Goal: Task Accomplishment & Management: Use online tool/utility

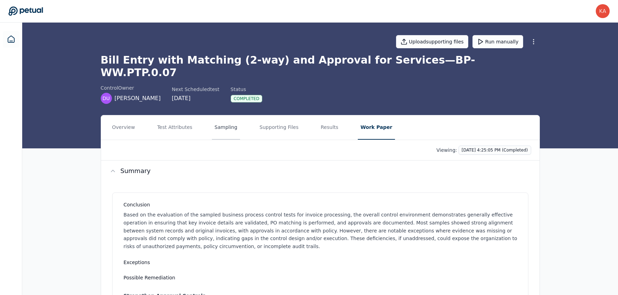
click at [226, 117] on button "Sampling" at bounding box center [226, 127] width 29 height 24
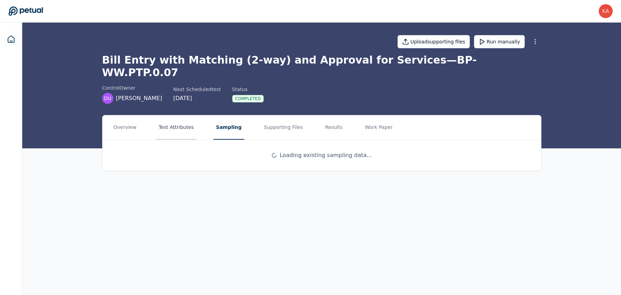
click at [180, 115] on button "Test Attributes" at bounding box center [176, 127] width 41 height 24
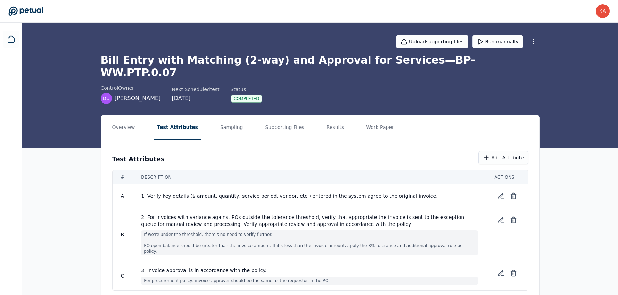
click at [324, 193] on span "1. Verify key details ($ amount, quantity, service period, vendor, etc.) entere…" at bounding box center [309, 196] width 337 height 7
click at [262, 122] on button "Supporting Files" at bounding box center [284, 127] width 44 height 24
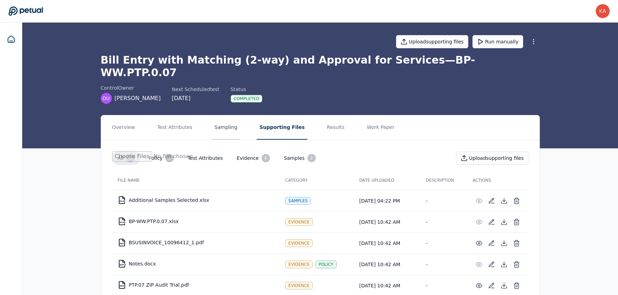
click at [222, 115] on button "Sampling" at bounding box center [226, 127] width 29 height 24
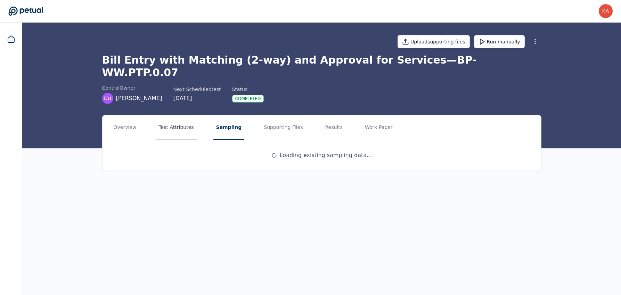
click at [179, 115] on button "Test Attributes" at bounding box center [176, 127] width 41 height 24
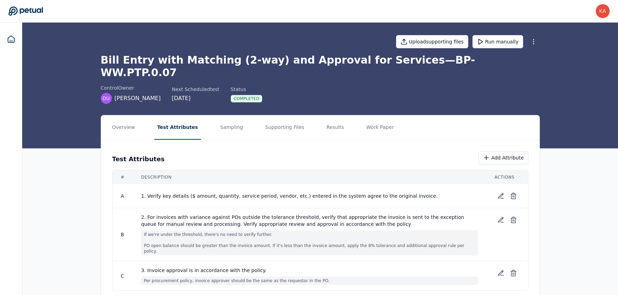
scroll to position [0, 0]
drag, startPoint x: 142, startPoint y: 204, endPoint x: 467, endPoint y: 233, distance: 326.6
click at [467, 233] on div "2. For invoices with variance against POs outside the tolerance threshold, veri…" at bounding box center [309, 234] width 337 height 42
copy div "2. For invoices with variance against POs outside the tolerance threshold, veri…"
drag, startPoint x: 140, startPoint y: 252, endPoint x: 321, endPoint y: 265, distance: 181.5
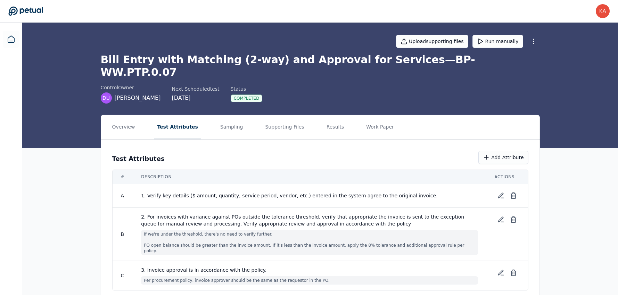
click at [321, 265] on td "3. Invoice approval is in accordance with the policy. Per procurement policy, i…" at bounding box center [309, 276] width 353 height 30
copy div "3. Invoice approval is in accordance with the policy. Per procurement policy, i…"
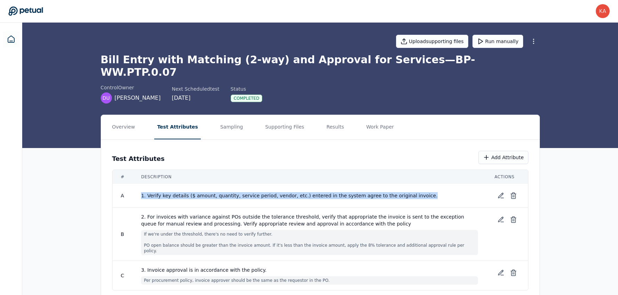
drag, startPoint x: 398, startPoint y: 186, endPoint x: 141, endPoint y: 184, distance: 257.2
click at [141, 184] on td "1. Verify key details ($ amount, quantity, service period, vendor, etc.) entere…" at bounding box center [309, 196] width 353 height 24
copy span "1. Verify key details ($ amount, quantity, service period, vendor, etc.) entere…"
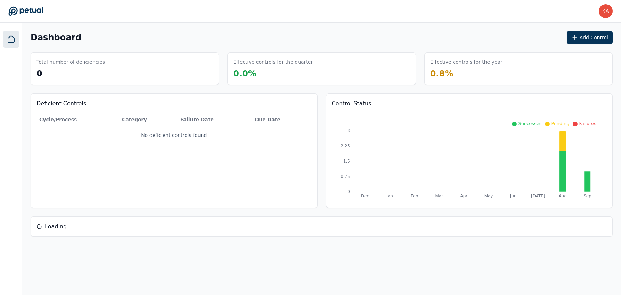
click at [16, 43] on link at bounding box center [11, 39] width 17 height 17
click at [6, 42] on link at bounding box center [11, 39] width 17 height 17
click at [16, 37] on link at bounding box center [11, 39] width 17 height 17
click at [8, 36] on icon at bounding box center [11, 39] width 8 height 8
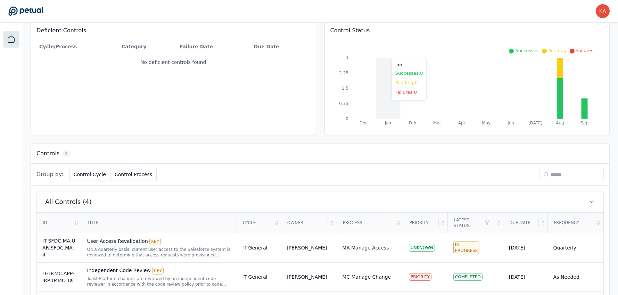
scroll to position [155, 0]
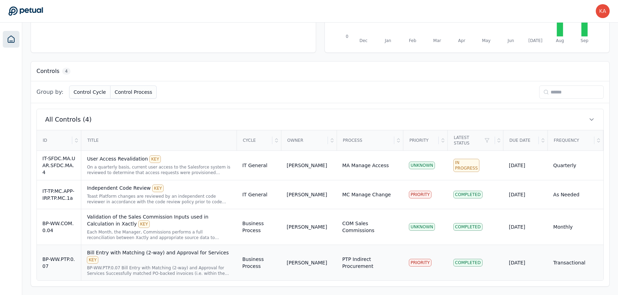
click at [165, 255] on div "Bill Entry with Matching (2-way) and Approval for Services KEY" at bounding box center [159, 256] width 144 height 15
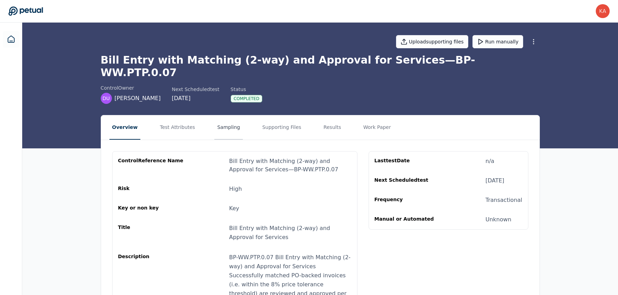
click at [222, 119] on button "Sampling" at bounding box center [228, 127] width 29 height 24
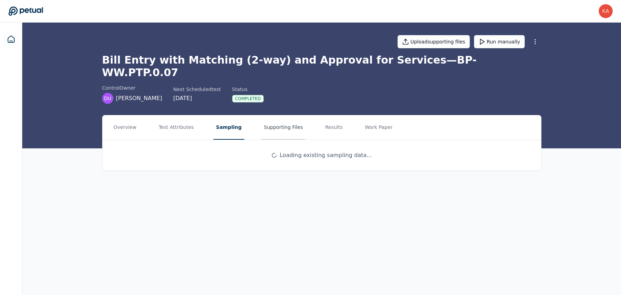
click at [274, 123] on button "Supporting Files" at bounding box center [283, 127] width 44 height 24
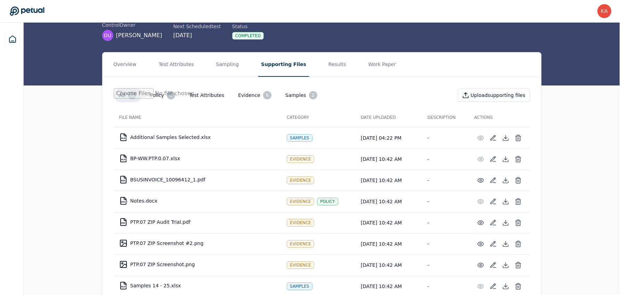
scroll to position [96, 0]
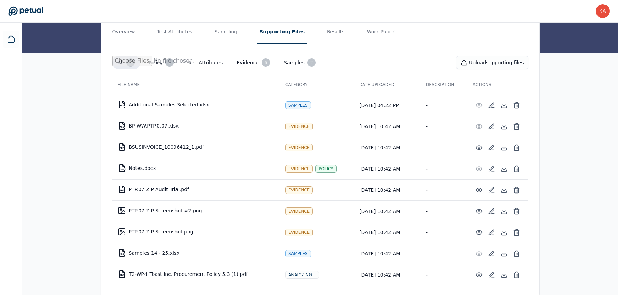
click at [141, 160] on td "DOCX Notes.docx" at bounding box center [196, 168] width 168 height 17
click at [516, 163] on button at bounding box center [517, 169] width 13 height 13
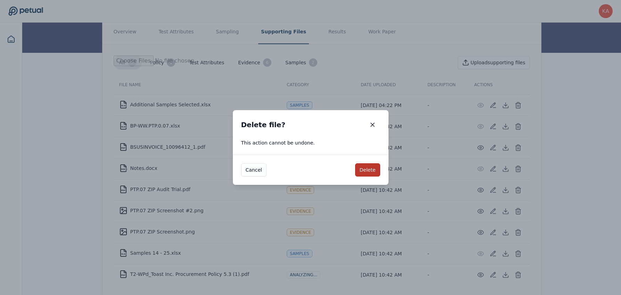
click at [365, 171] on button "Delete" at bounding box center [367, 169] width 25 height 13
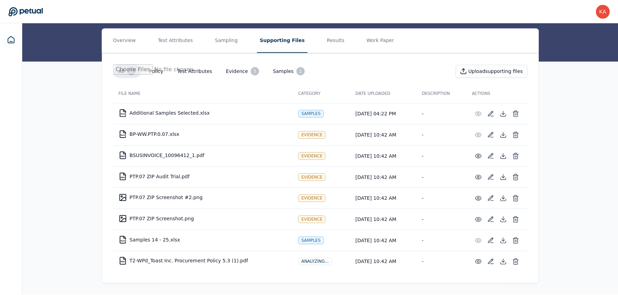
scroll to position [75, 0]
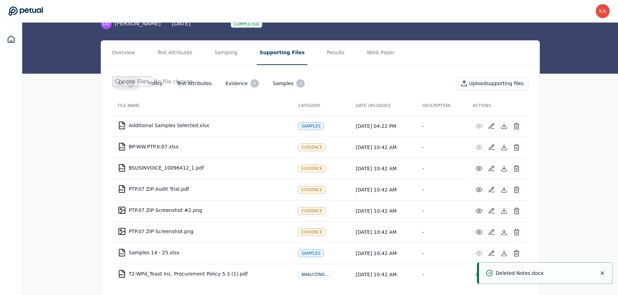
click at [164, 138] on td "XLSX BP-WW.PTP.0.07.xlsx" at bounding box center [202, 146] width 181 height 17
click at [199, 160] on td "PDF BSUSINVOICE_10096412_1.pdf" at bounding box center [202, 168] width 181 height 17
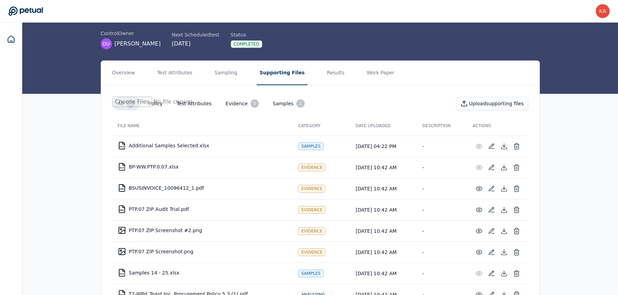
scroll to position [54, 0]
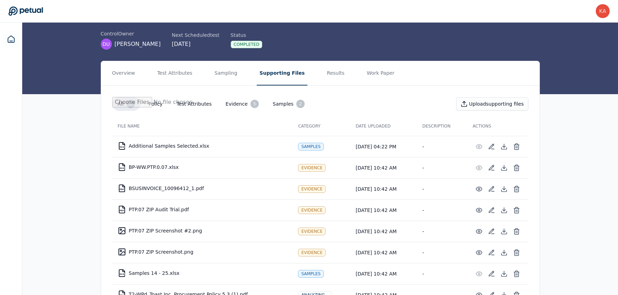
click at [169, 159] on td "XLSX BP-WW.PTP.0.07.xlsx" at bounding box center [202, 167] width 181 height 17
click at [505, 164] on icon at bounding box center [504, 167] width 7 height 7
click at [504, 186] on icon at bounding box center [504, 187] width 0 height 3
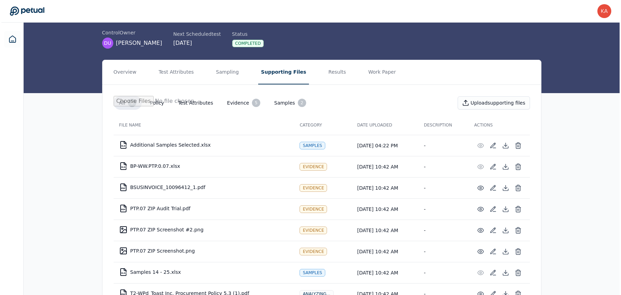
scroll to position [75, 0]
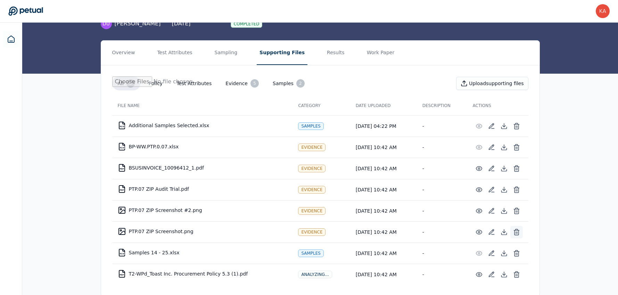
click at [516, 232] on line at bounding box center [516, 233] width 0 height 2
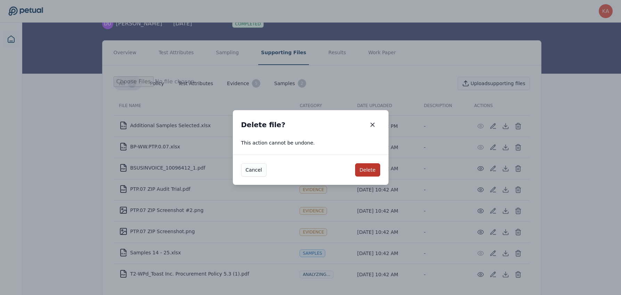
click at [374, 170] on button "Delete" at bounding box center [367, 169] width 25 height 13
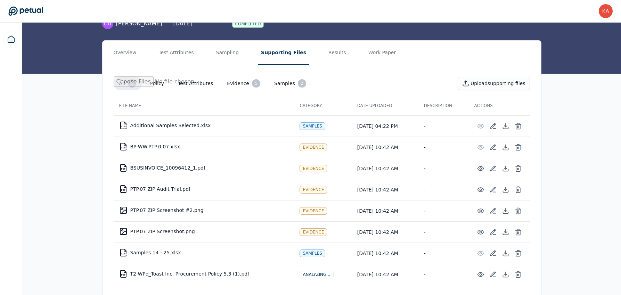
scroll to position [54, 0]
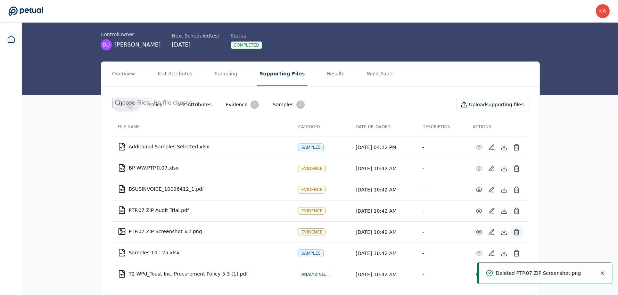
click at [519, 230] on icon at bounding box center [517, 232] width 4 height 5
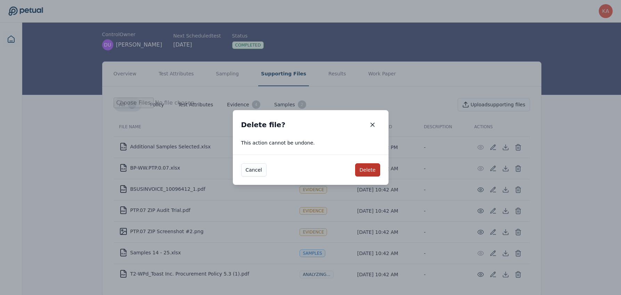
click at [366, 171] on button "Delete" at bounding box center [367, 169] width 25 height 13
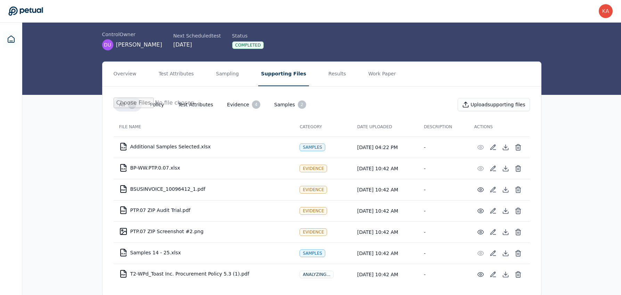
scroll to position [32, 0]
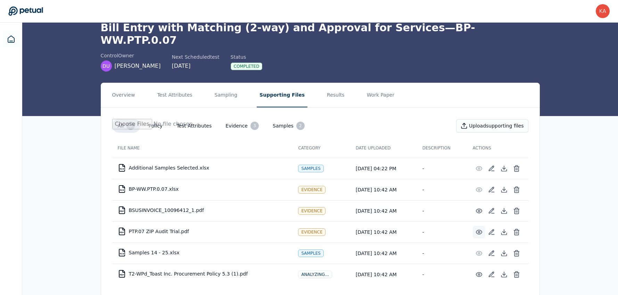
click at [479, 229] on icon at bounding box center [479, 232] width 7 height 7
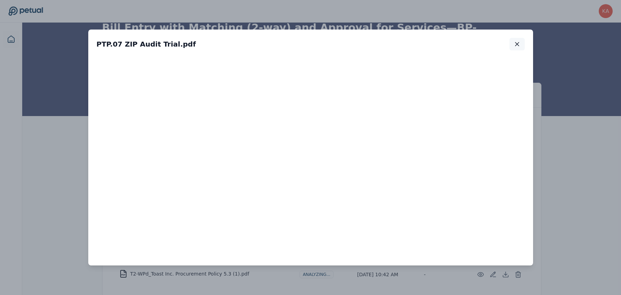
click at [514, 42] on icon "button" at bounding box center [517, 44] width 7 height 7
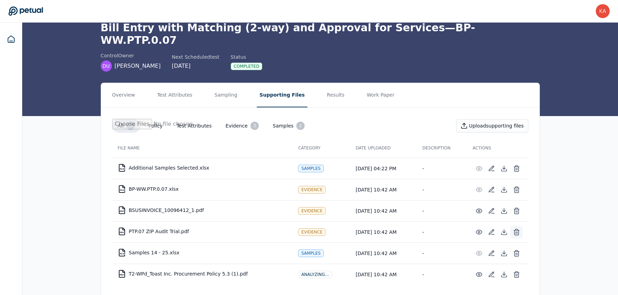
click at [515, 230] on icon at bounding box center [517, 232] width 4 height 5
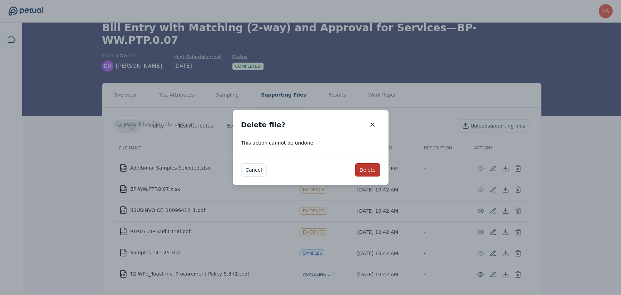
click at [370, 168] on button "Delete" at bounding box center [367, 169] width 25 height 13
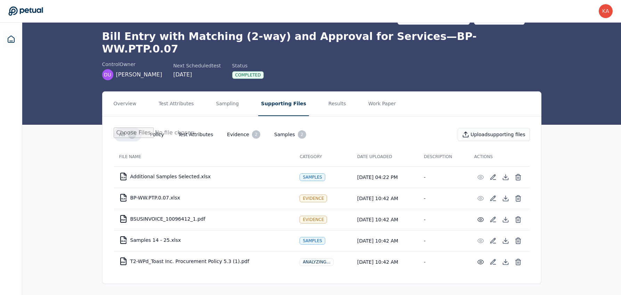
scroll to position [11, 0]
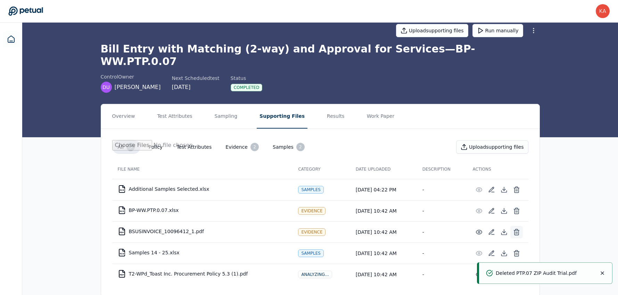
click at [519, 226] on button at bounding box center [517, 232] width 13 height 13
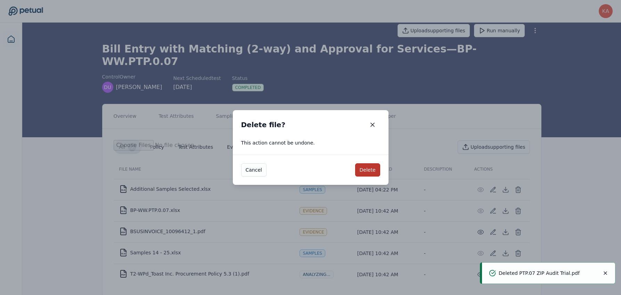
click at [368, 166] on button "Delete" at bounding box center [367, 169] width 25 height 13
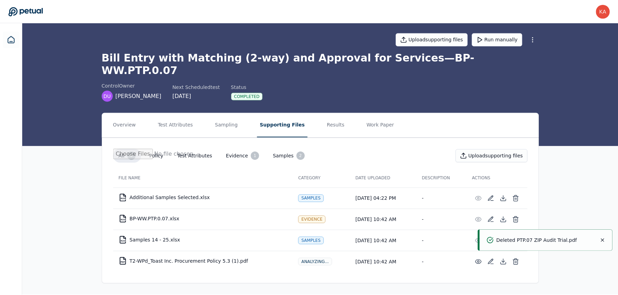
scroll to position [0, 0]
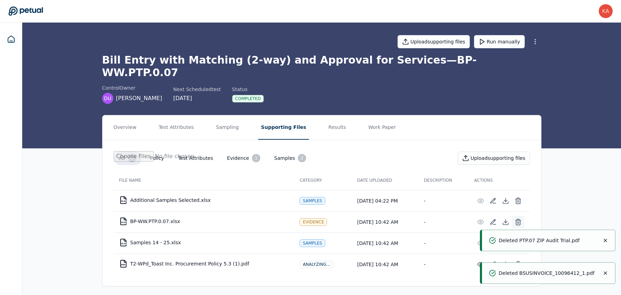
click at [520, 220] on icon at bounding box center [517, 220] width 5 height 0
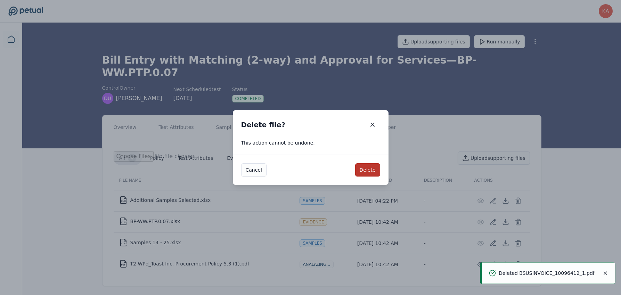
click at [371, 165] on button "Delete" at bounding box center [367, 169] width 25 height 13
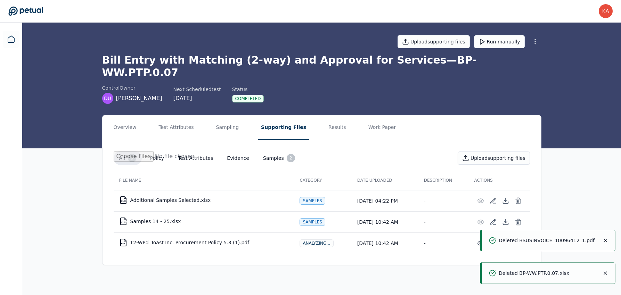
click at [602, 192] on div "Overview Test Attributes Sampling Supporting Files Results Work Paper All 3 Pol…" at bounding box center [321, 195] width 599 height 161
click at [493, 241] on icon at bounding box center [492, 243] width 5 height 5
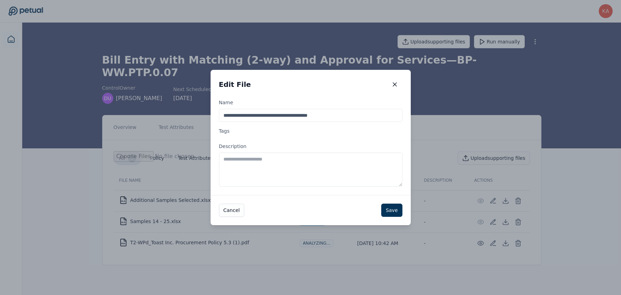
drag, startPoint x: 246, startPoint y: 117, endPoint x: 204, endPoint y: 111, distance: 42.2
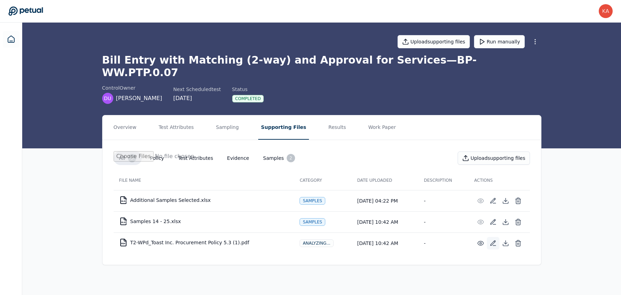
click at [494, 240] on icon at bounding box center [493, 243] width 7 height 7
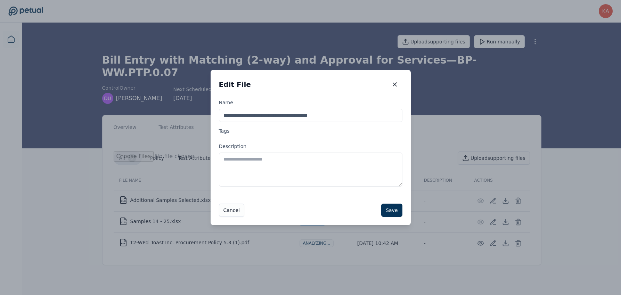
drag, startPoint x: 245, startPoint y: 115, endPoint x: 201, endPoint y: 109, distance: 44.4
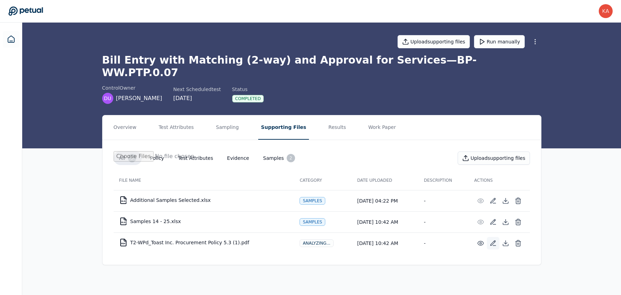
click at [495, 245] on icon at bounding box center [494, 245] width 3 height 0
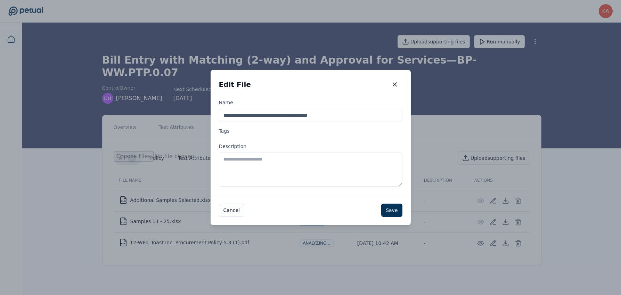
click at [246, 119] on input "**********" at bounding box center [311, 115] width 184 height 13
drag, startPoint x: 245, startPoint y: 113, endPoint x: 215, endPoint y: 112, distance: 30.3
click at [215, 112] on div "**********" at bounding box center [311, 147] width 200 height 96
drag, startPoint x: 307, startPoint y: 115, endPoint x: 311, endPoint y: 111, distance: 6.6
click at [307, 115] on input "**********" at bounding box center [311, 115] width 184 height 13
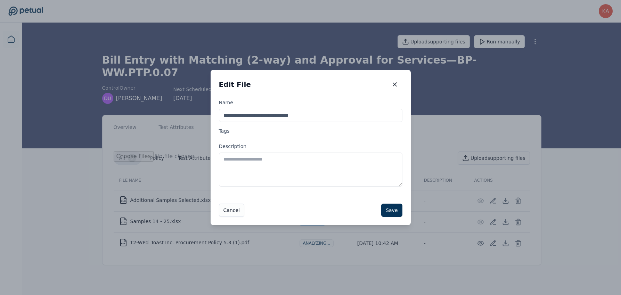
type input "**********"
click at [290, 167] on textarea "Description" at bounding box center [311, 170] width 184 height 34
type textarea "**********"
click at [401, 209] on button "Save" at bounding box center [391, 210] width 21 height 13
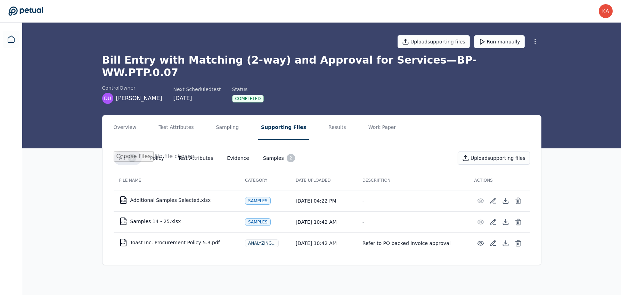
click at [267, 151] on button "Samples 2" at bounding box center [279, 158] width 43 height 14
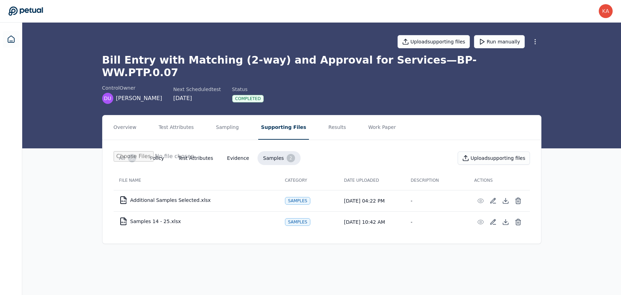
click at [234, 152] on button "Evidence" at bounding box center [237, 158] width 33 height 13
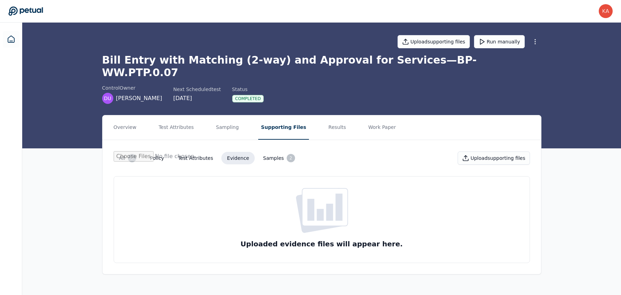
click at [266, 151] on button "Samples 2" at bounding box center [279, 158] width 43 height 14
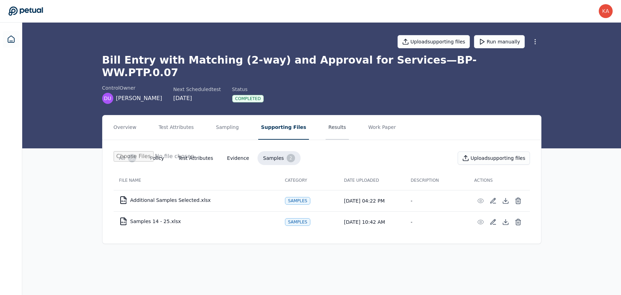
click at [326, 115] on button "Results" at bounding box center [337, 127] width 23 height 24
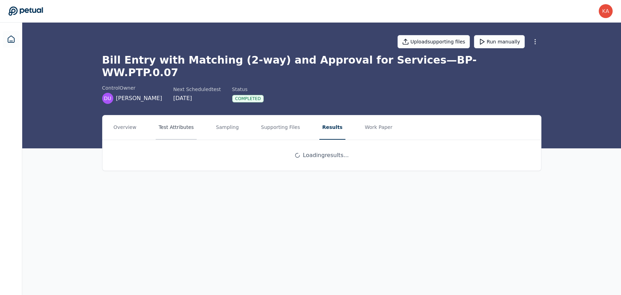
click at [184, 117] on button "Test Attributes" at bounding box center [176, 127] width 41 height 24
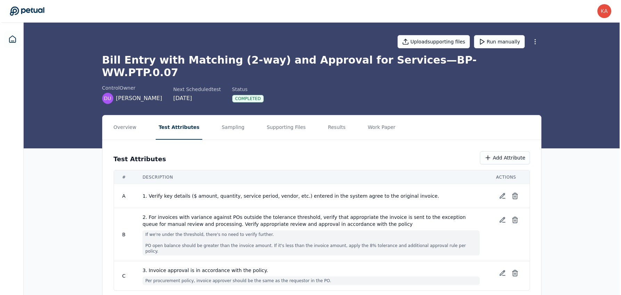
scroll to position [0, 0]
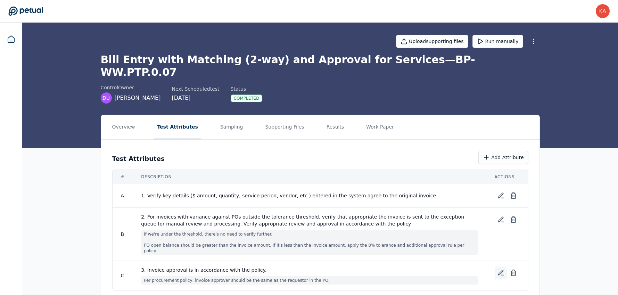
click at [501, 270] on icon at bounding box center [500, 272] width 5 height 5
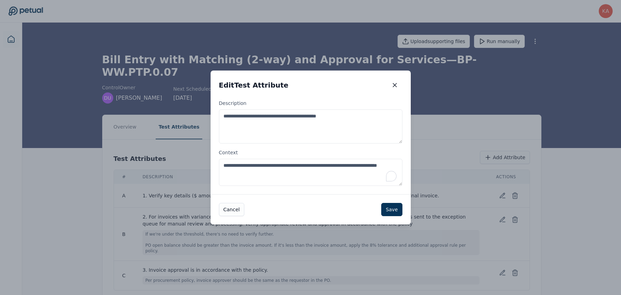
drag, startPoint x: 276, startPoint y: 172, endPoint x: 209, endPoint y: 168, distance: 66.9
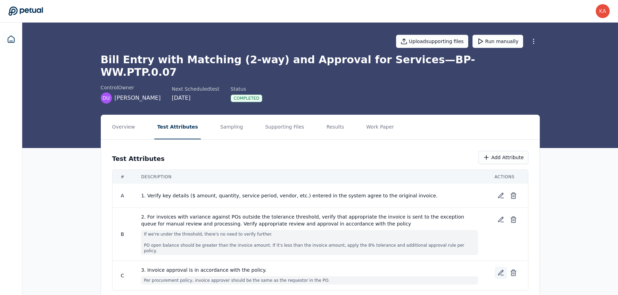
click at [501, 270] on icon at bounding box center [500, 272] width 5 height 5
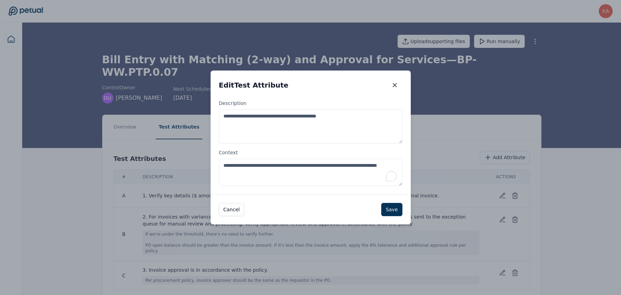
drag, startPoint x: 275, startPoint y: 170, endPoint x: 202, endPoint y: 164, distance: 73.6
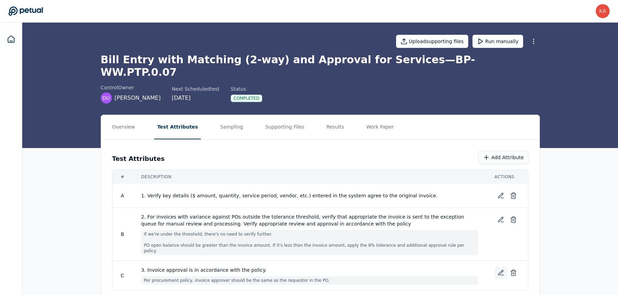
click at [500, 269] on icon at bounding box center [501, 272] width 7 height 7
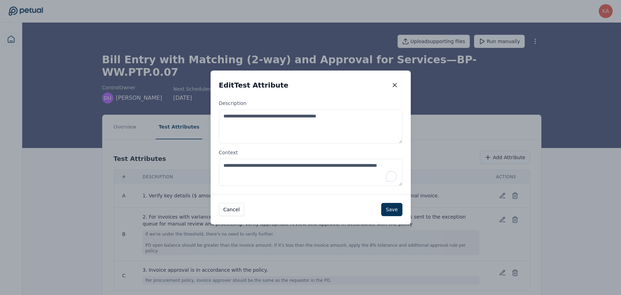
drag, startPoint x: 222, startPoint y: 163, endPoint x: 271, endPoint y: 175, distance: 49.7
click at [271, 175] on textarea "**********" at bounding box center [311, 172] width 184 height 27
click at [394, 209] on button "Save" at bounding box center [391, 209] width 21 height 13
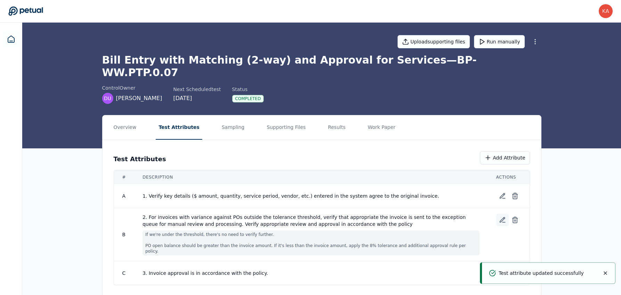
click at [505, 217] on icon at bounding box center [502, 220] width 7 height 7
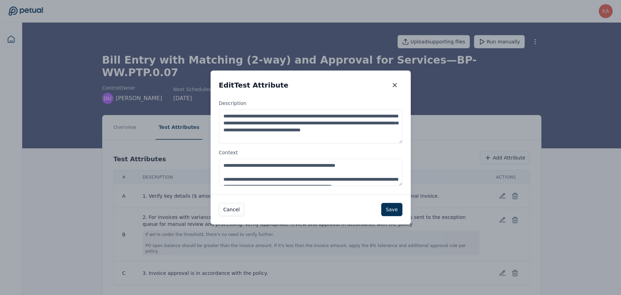
click at [303, 170] on textarea "**********" at bounding box center [311, 172] width 184 height 27
click at [222, 167] on textarea "**********" at bounding box center [311, 172] width 184 height 27
click at [372, 156] on label "**********" at bounding box center [311, 167] width 184 height 37
click at [372, 159] on textarea "**********" at bounding box center [311, 172] width 184 height 27
click at [371, 165] on textarea "**********" at bounding box center [311, 172] width 184 height 27
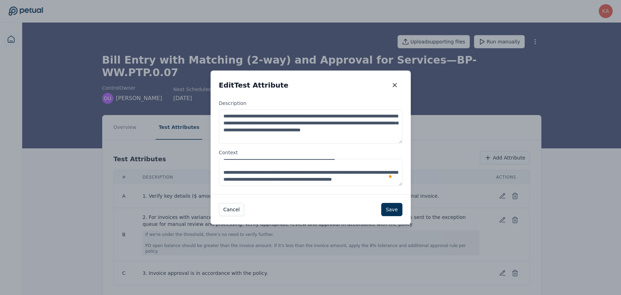
scroll to position [13, 0]
click at [364, 170] on textarea "**********" at bounding box center [311, 172] width 184 height 27
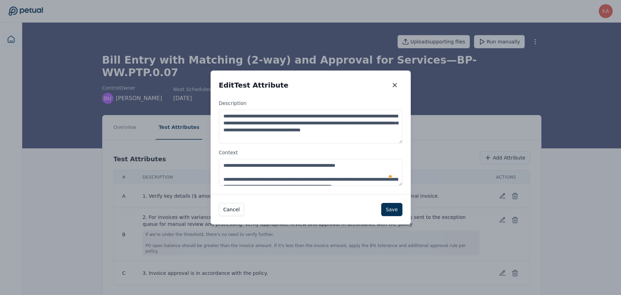
click at [380, 163] on textarea "**********" at bounding box center [311, 172] width 184 height 27
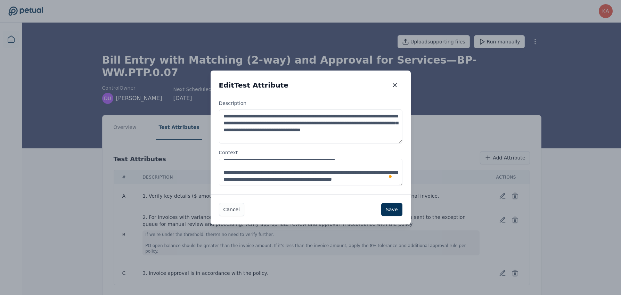
drag, startPoint x: 363, startPoint y: 166, endPoint x: 489, endPoint y: 121, distance: 134.0
click at [366, 165] on textarea "**********" at bounding box center [311, 172] width 184 height 27
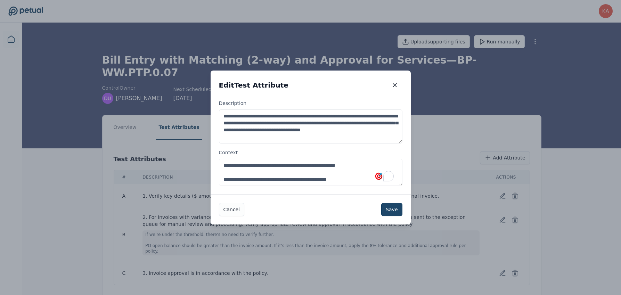
type textarea "**********"
click at [395, 210] on button "Save" at bounding box center [391, 209] width 21 height 13
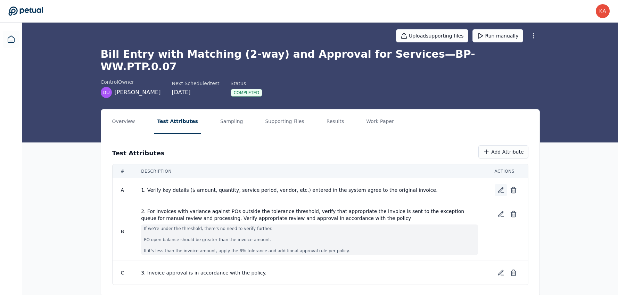
click at [502, 187] on icon at bounding box center [501, 190] width 7 height 7
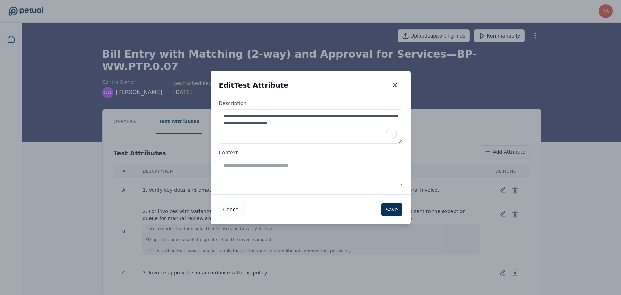
click at [267, 130] on textarea "**********" at bounding box center [311, 126] width 184 height 34
drag, startPoint x: 243, startPoint y: 116, endPoint x: 395, endPoint y: 119, distance: 151.6
click at [395, 119] on textarea "**********" at bounding box center [311, 126] width 184 height 34
click at [356, 130] on textarea "**********" at bounding box center [311, 126] width 184 height 34
drag, startPoint x: 269, startPoint y: 115, endPoint x: 399, endPoint y: 116, distance: 129.6
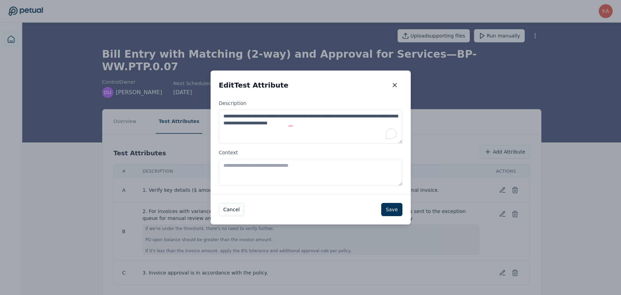
click at [399, 115] on textarea "**********" at bounding box center [311, 126] width 184 height 34
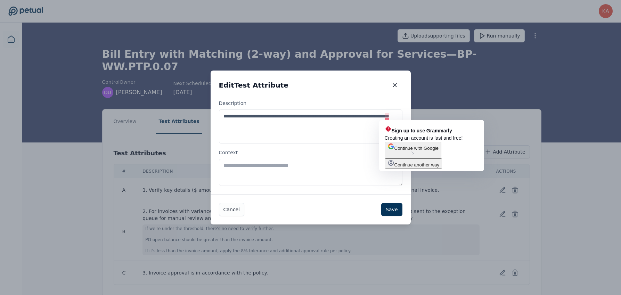
click at [387, 117] on textarea "**********" at bounding box center [311, 126] width 184 height 34
click at [364, 116] on textarea "**********" at bounding box center [311, 126] width 184 height 34
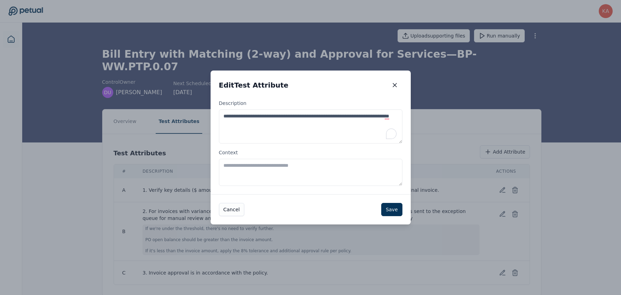
click at [338, 134] on textarea "**********" at bounding box center [311, 126] width 184 height 34
type textarea "**********"
click at [391, 209] on button "Save" at bounding box center [391, 209] width 21 height 13
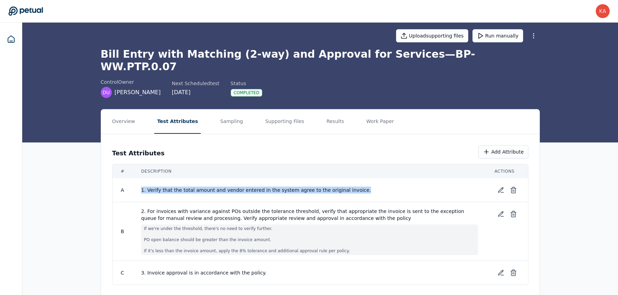
drag, startPoint x: 353, startPoint y: 179, endPoint x: 141, endPoint y: 176, distance: 211.7
click at [141, 187] on span "1. Verify that the total amount and vendor entered in the system agree to the o…" at bounding box center [309, 190] width 337 height 7
copy span "1. Verify that the total amount and vendor entered in the system agree to the o…"
click at [225, 111] on button "Sampling" at bounding box center [232, 121] width 29 height 24
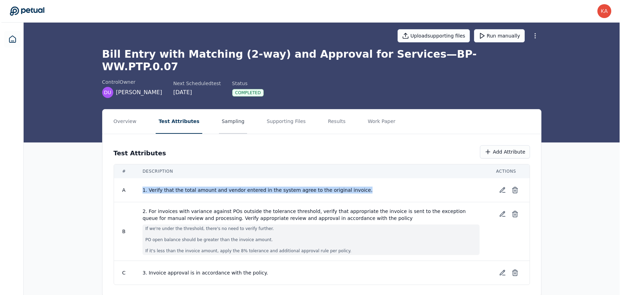
scroll to position [0, 0]
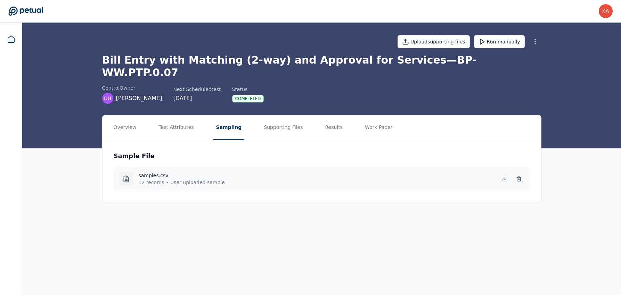
click at [227, 118] on button "Sampling" at bounding box center [228, 127] width 31 height 24
drag, startPoint x: 158, startPoint y: 168, endPoint x: 195, endPoint y: 177, distance: 38.6
click at [195, 177] on div "samples.csv 12 records • User uploaded sample" at bounding box center [322, 178] width 416 height 25
click at [364, 179] on div "Sample File samples.csv 12 records • User uploaded sample" at bounding box center [322, 171] width 439 height 63
click at [177, 115] on button "Test Attributes" at bounding box center [176, 127] width 41 height 24
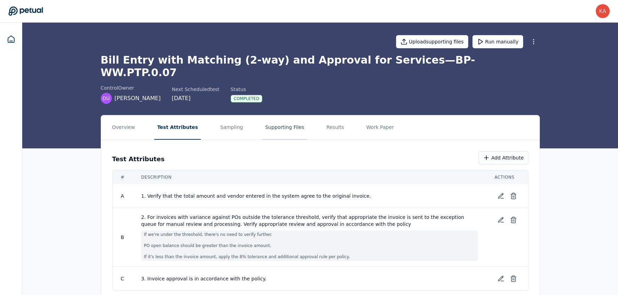
click at [276, 115] on button "Supporting Files" at bounding box center [284, 127] width 44 height 24
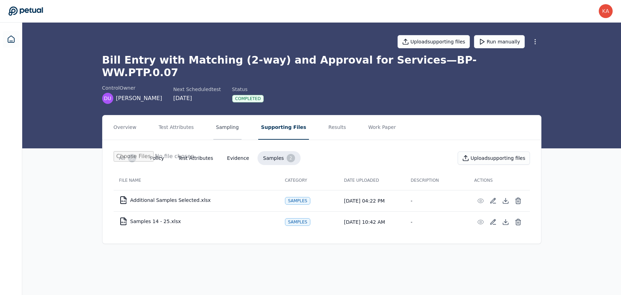
click at [219, 116] on button "Sampling" at bounding box center [227, 127] width 29 height 24
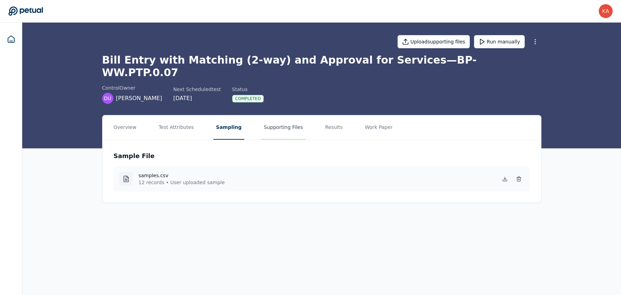
click at [261, 120] on button "Supporting Files" at bounding box center [283, 127] width 44 height 24
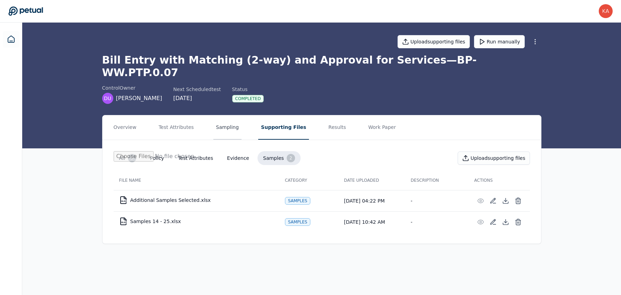
click at [234, 118] on button "Sampling" at bounding box center [227, 127] width 29 height 24
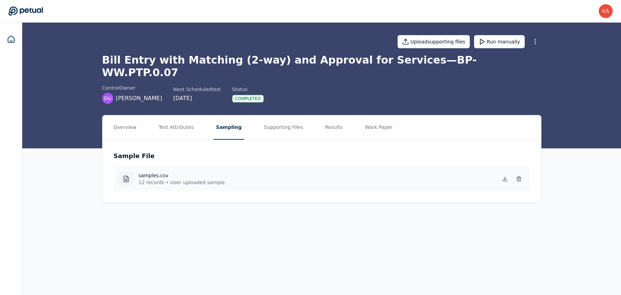
click at [473, 140] on div "Sample File samples.csv 12 records • User uploaded sample" at bounding box center [322, 171] width 439 height 63
click at [276, 123] on button "Supporting Files" at bounding box center [283, 127] width 44 height 24
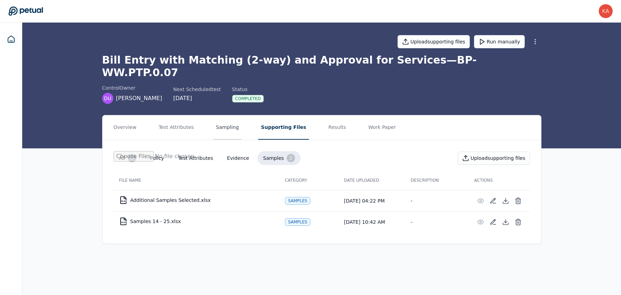
click at [227, 116] on button "Sampling" at bounding box center [227, 127] width 29 height 24
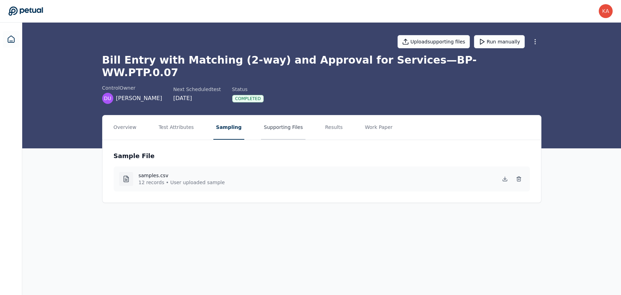
click at [278, 115] on button "Supporting Files" at bounding box center [283, 127] width 44 height 24
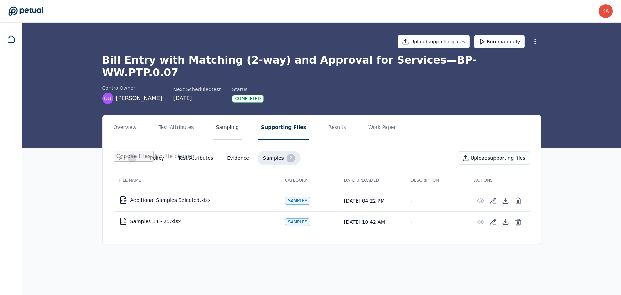
click at [231, 115] on button "Sampling" at bounding box center [227, 127] width 29 height 24
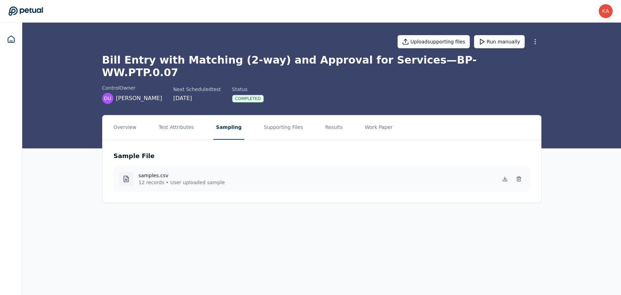
click at [436, 90] on div "control Owner DU Dhivya UnniKrishnan Next Scheduled test 9/29/2025 Status Compl…" at bounding box center [321, 93] width 439 height 19
click at [337, 119] on nav "Overview Test Attributes Sampling Supporting Files Results Work Paper" at bounding box center [322, 127] width 439 height 24
click at [326, 115] on button "Results" at bounding box center [333, 127] width 23 height 24
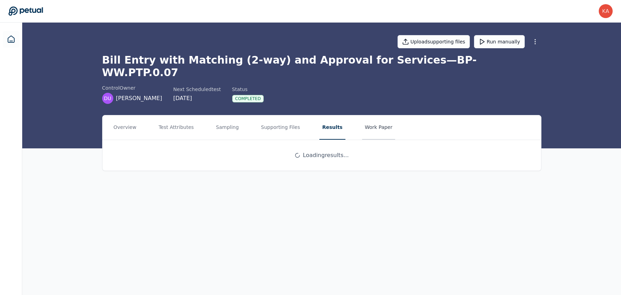
click at [362, 117] on button "Work Paper" at bounding box center [378, 127] width 33 height 24
click at [319, 119] on button "Results" at bounding box center [330, 127] width 23 height 24
click at [509, 45] on button "Run manually" at bounding box center [499, 41] width 51 height 13
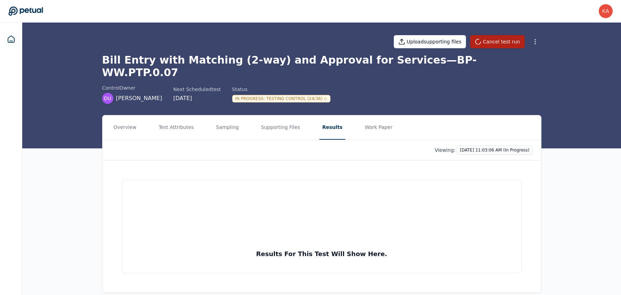
click at [571, 175] on div "Overview Test Attributes Sampling Supporting Files Results Work Paper Viewing: …" at bounding box center [321, 209] width 599 height 189
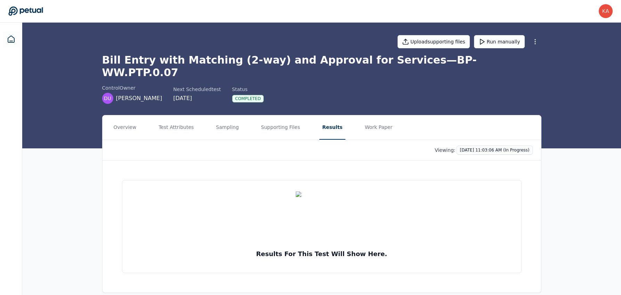
click at [569, 211] on div "Overview Test Attributes Sampling Supporting Files Results Work Paper Viewing: …" at bounding box center [321, 209] width 599 height 189
